Goal: Check status: Check status

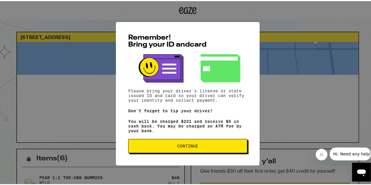
click at [171, 147] on span "Continue" at bounding box center [187, 145] width 109 height 4
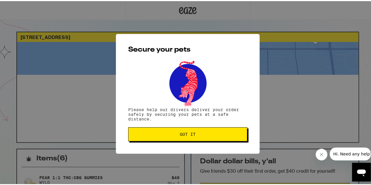
click at [168, 135] on span "Got it" at bounding box center [187, 133] width 109 height 4
